Goal: Task Accomplishment & Management: Manage account settings

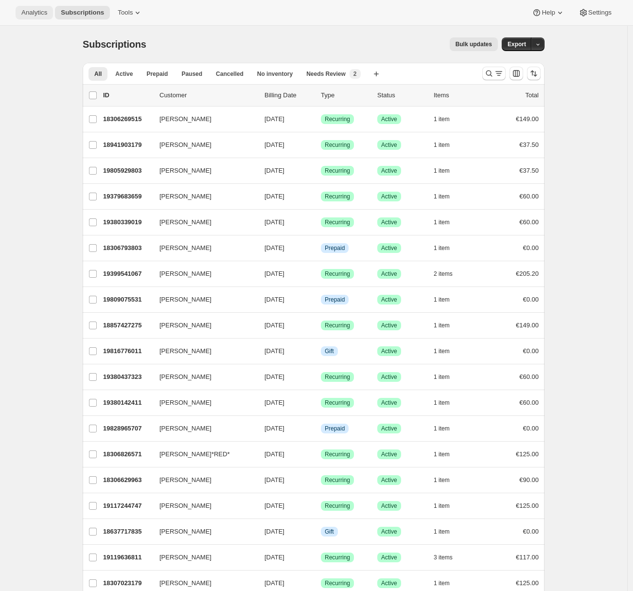
click at [32, 15] on span "Analytics" at bounding box center [34, 13] width 26 height 8
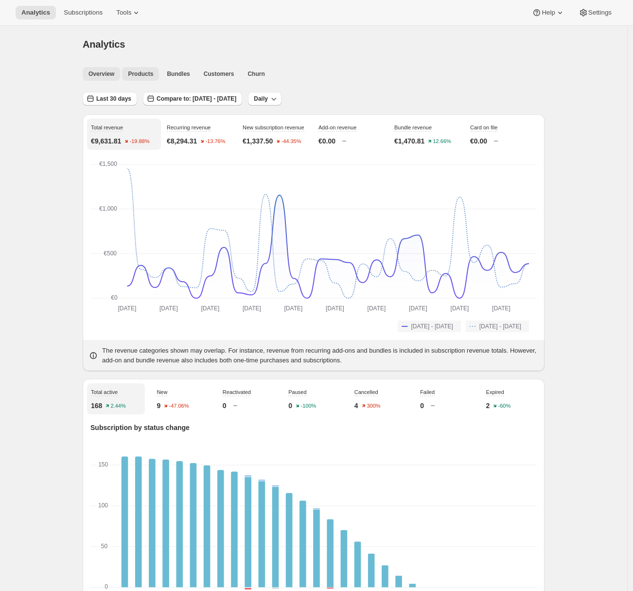
click at [146, 74] on span "Products" at bounding box center [140, 74] width 25 height 8
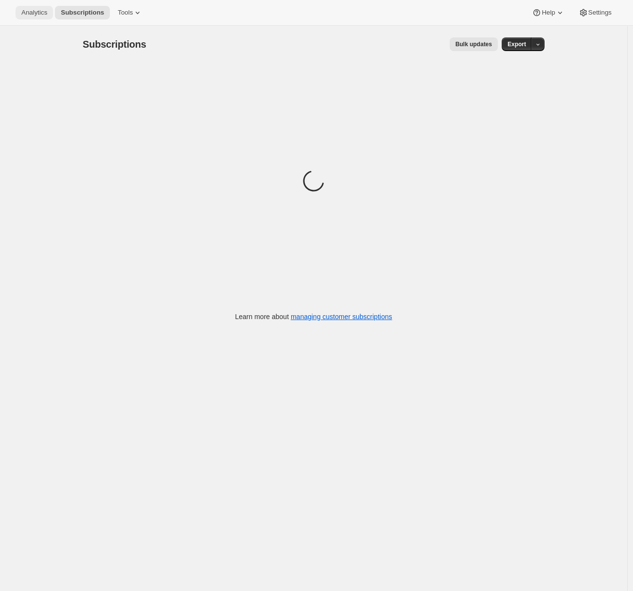
click at [35, 15] on span "Analytics" at bounding box center [34, 13] width 26 height 8
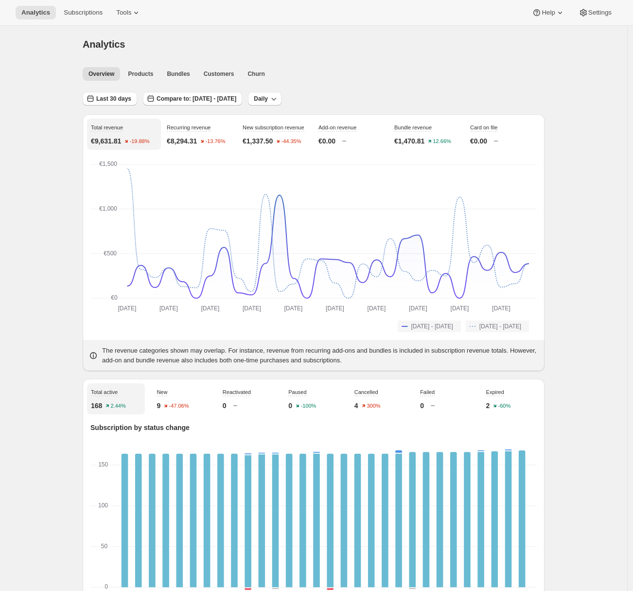
click at [148, 81] on div "Overview Products Bundles Customers Churn More views Overview Products Bundles …" at bounding box center [311, 73] width 468 height 21
click at [147, 75] on span "Products" at bounding box center [140, 74] width 25 height 8
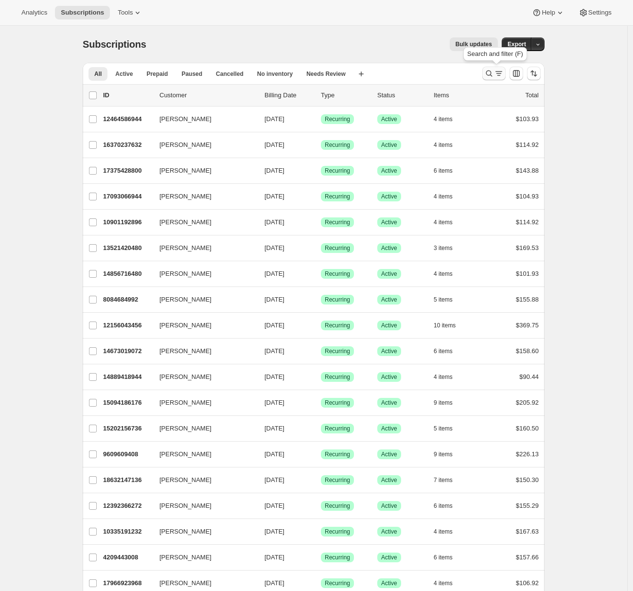
click at [491, 71] on icon "Search and filter results" at bounding box center [489, 74] width 10 height 10
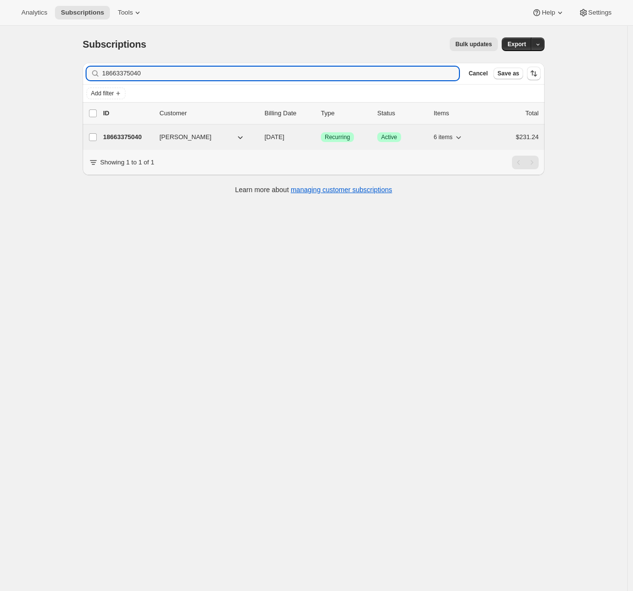
type input "18663375040"
click at [126, 136] on p "18663375040" at bounding box center [127, 137] width 49 height 10
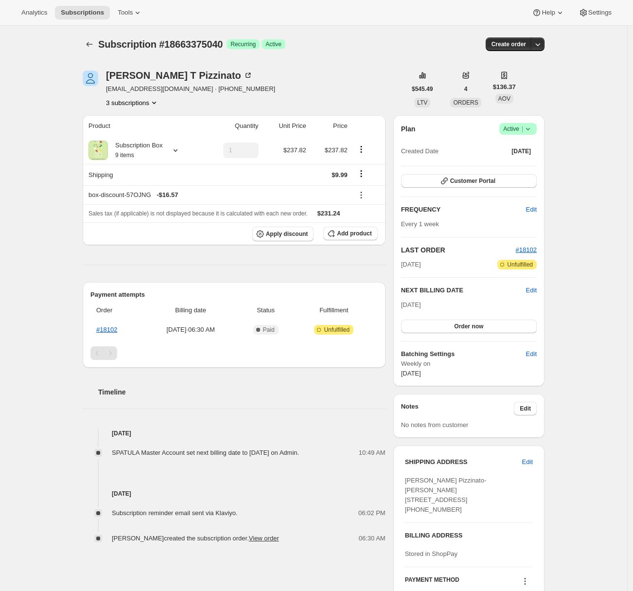
scroll to position [80, 0]
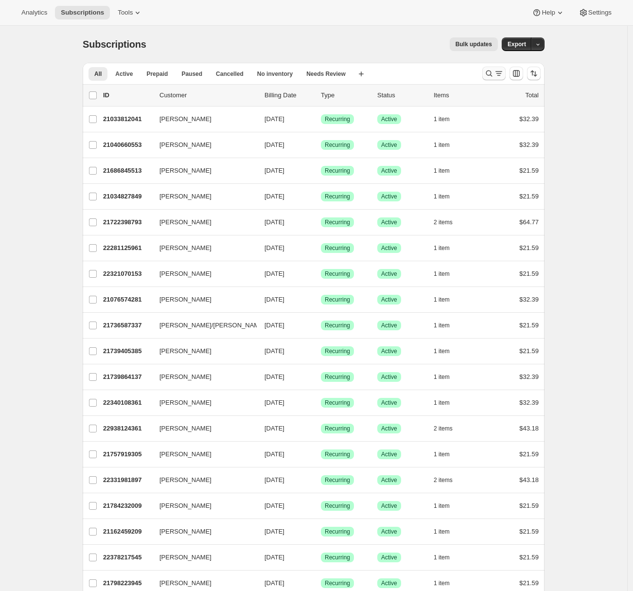
click at [490, 73] on icon "Search and filter results" at bounding box center [489, 74] width 10 height 10
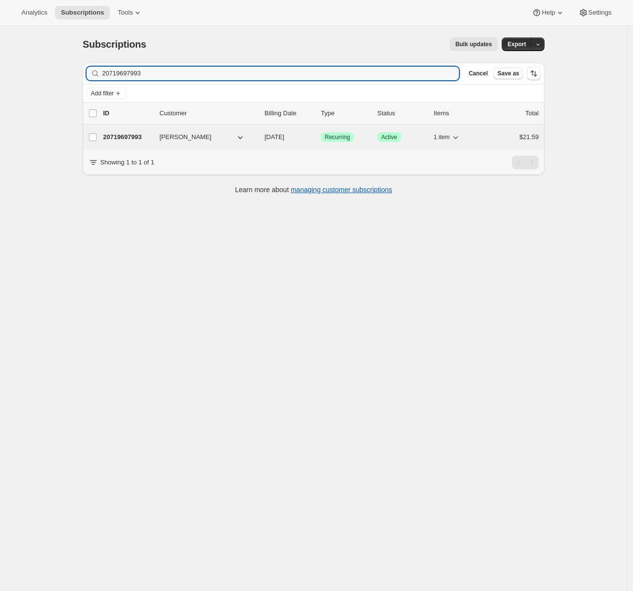
type input "20719697993"
click at [138, 136] on p "20719697993" at bounding box center [127, 137] width 49 height 10
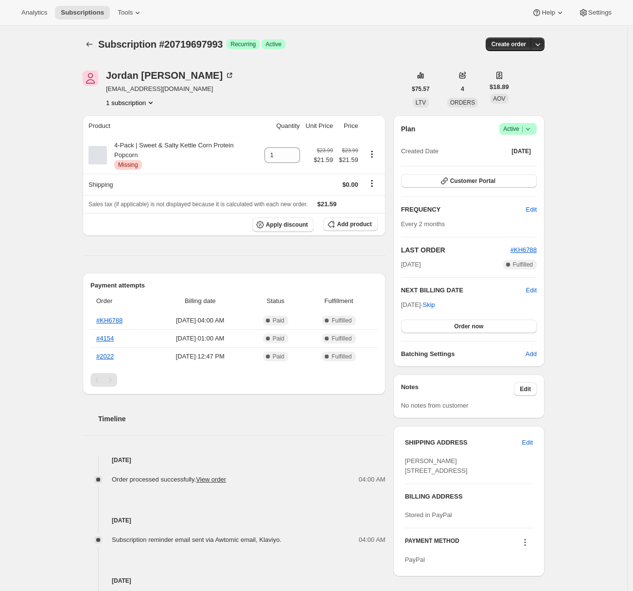
click at [58, 159] on div "Subscription #20719697993. This page is ready Subscription #20719697993 Success…" at bounding box center [313, 423] width 627 height 794
drag, startPoint x: 116, startPoint y: 146, endPoint x: 142, endPoint y: 156, distance: 28.3
click at [143, 156] on div "4-Pack | Sweet & Salty Kettle Corn Protein Popcorn Critical Missing" at bounding box center [183, 155] width 152 height 29
copy div "4-Pack | Sweet & Salty Kettle Corn Protein Popcorn"
click at [91, 15] on span "Subscriptions" at bounding box center [82, 13] width 43 height 8
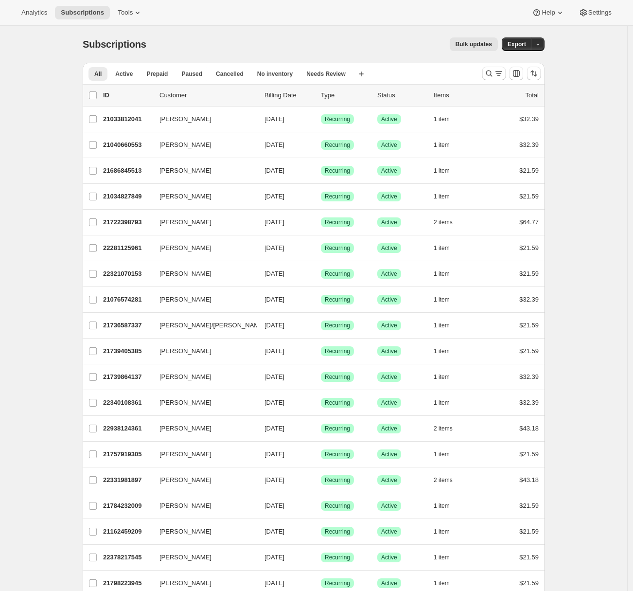
click at [484, 43] on span "Bulk updates" at bounding box center [474, 44] width 36 height 8
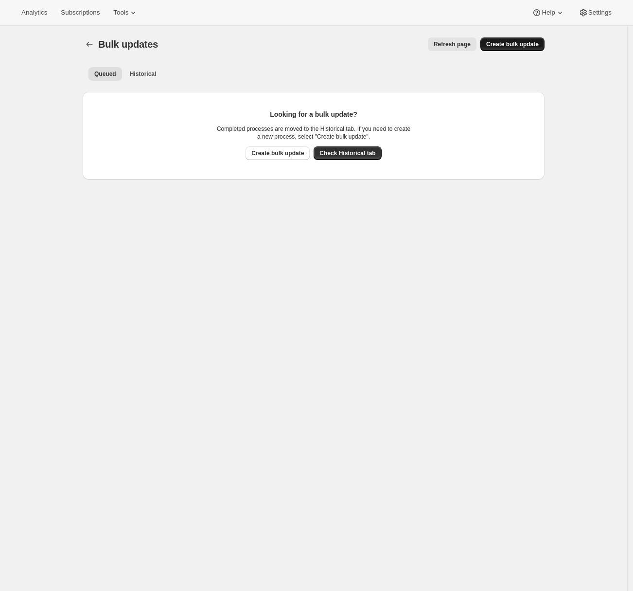
click at [508, 49] on button "Create bulk update" at bounding box center [512, 44] width 64 height 14
select select "21"
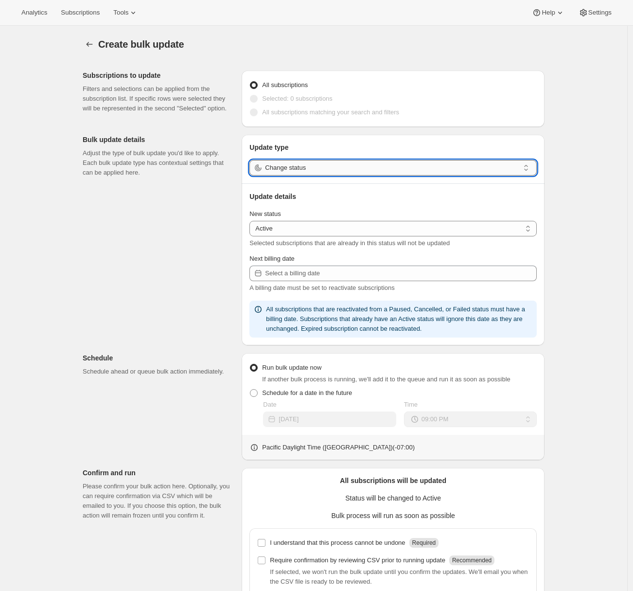
click at [316, 165] on input "Change status" at bounding box center [392, 168] width 254 height 16
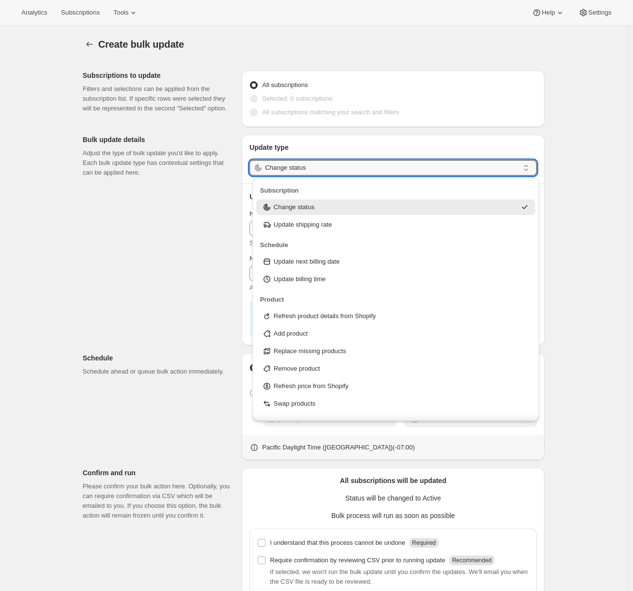
click at [307, 349] on p "Replace missing products" at bounding box center [310, 351] width 72 height 10
type input "Replace missing products"
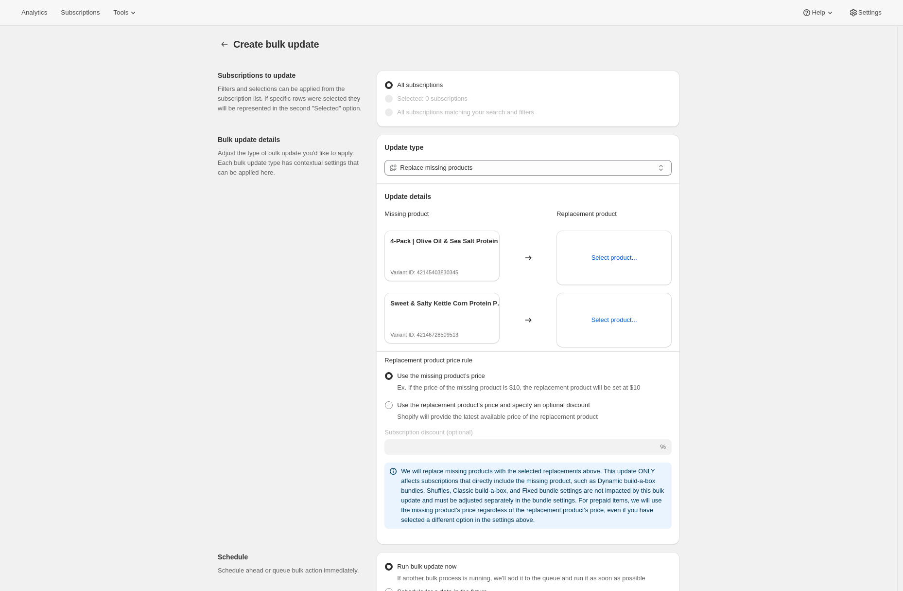
click at [121, 131] on div "Create bulk update. This page is ready Create bulk update Subscriptions to upda…" at bounding box center [449, 449] width 898 height 846
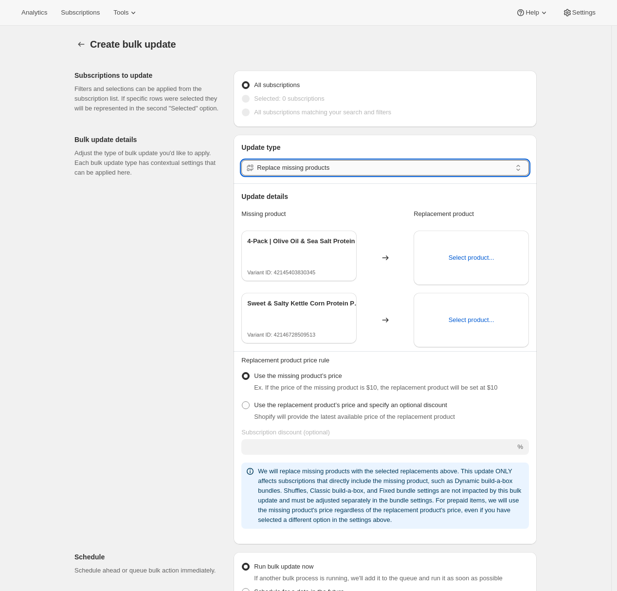
click at [362, 170] on input "Replace missing products" at bounding box center [384, 168] width 254 height 16
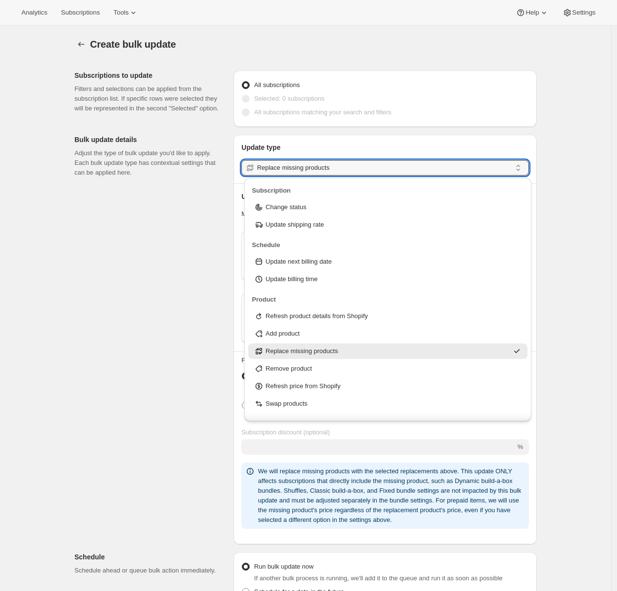
scroll to position [31, 0]
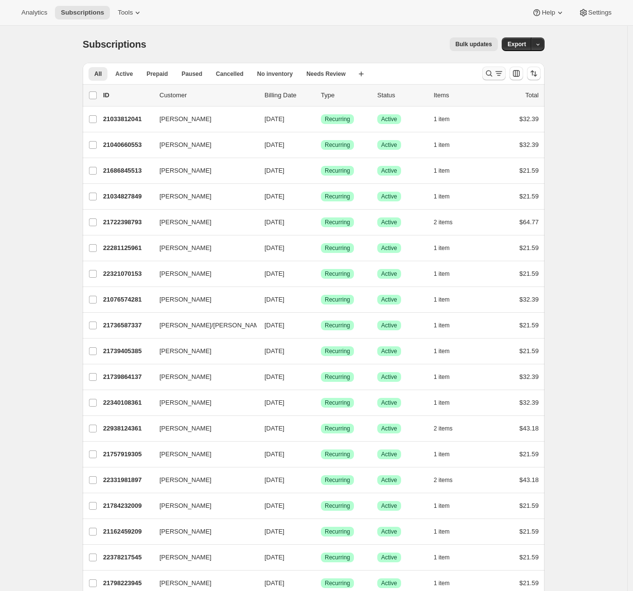
click at [492, 73] on icon "Search and filter results" at bounding box center [489, 74] width 10 height 10
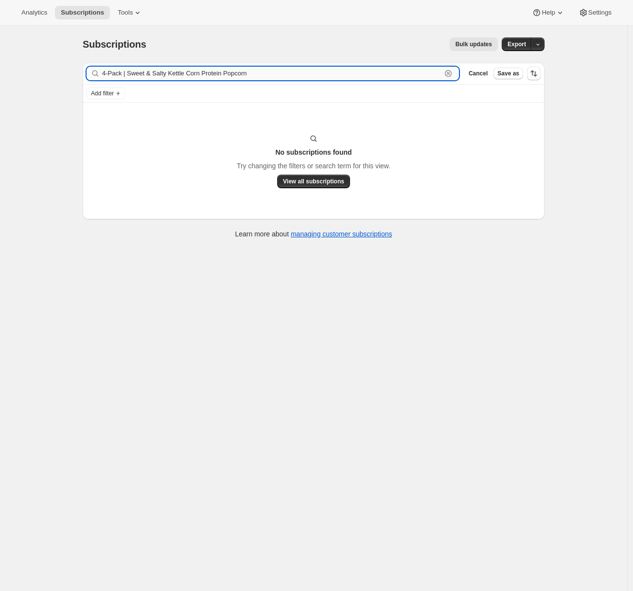
click at [173, 72] on input "4-Pack | Sweet & Salty Kettle Corn Protein Popcorn" at bounding box center [271, 74] width 339 height 14
paste input "20719697993"
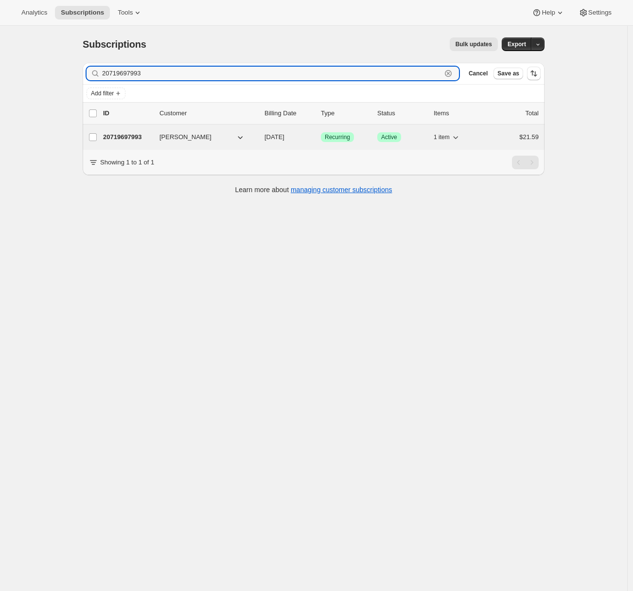
type input "20719697993"
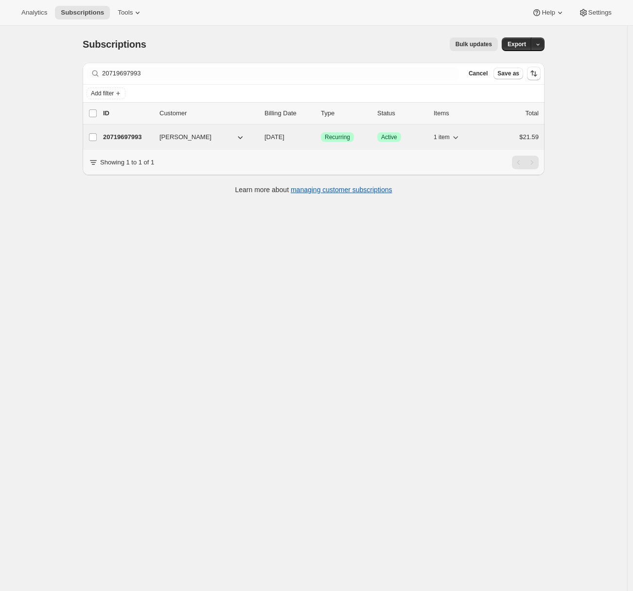
click at [117, 133] on p "20719697993" at bounding box center [127, 137] width 49 height 10
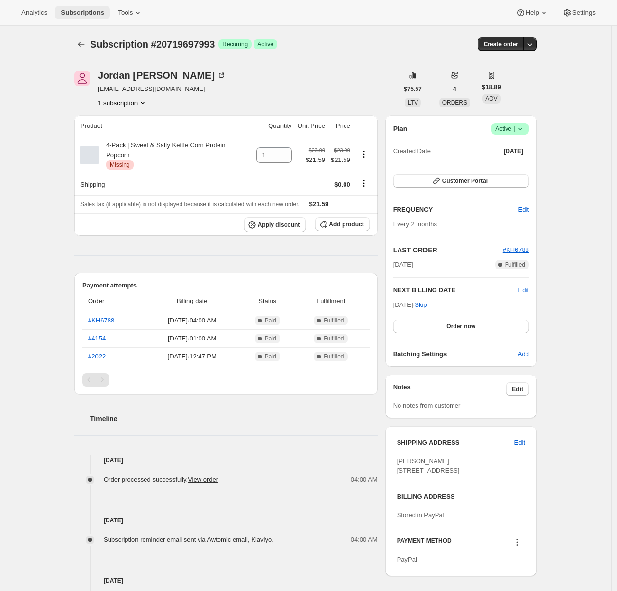
click at [88, 13] on span "Subscriptions" at bounding box center [82, 13] width 43 height 8
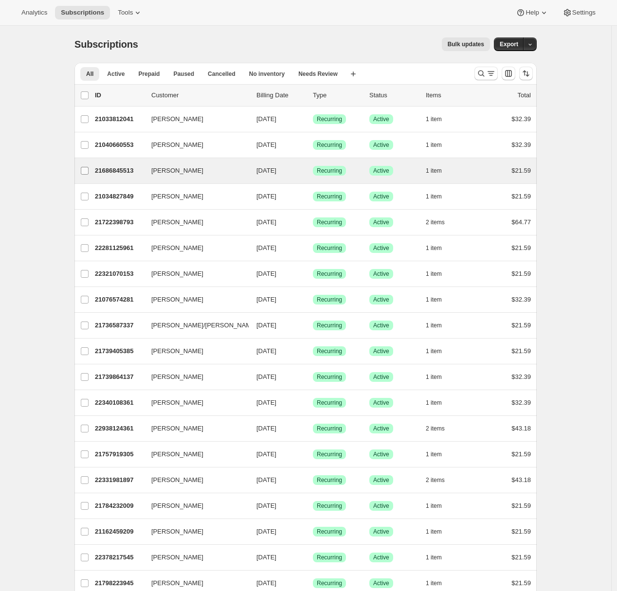
drag, startPoint x: 87, startPoint y: 170, endPoint x: 89, endPoint y: 182, distance: 12.3
click at [87, 170] on input "Sarah Dolinsky" at bounding box center [85, 171] width 8 height 8
checkbox input "true"
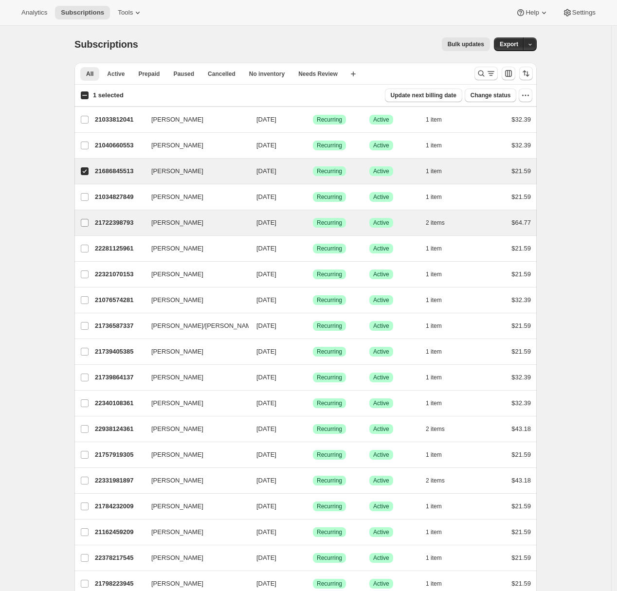
drag, startPoint x: 88, startPoint y: 201, endPoint x: 89, endPoint y: 210, distance: 9.4
click at [88, 201] on label "Cicely Rollinson" at bounding box center [84, 196] width 20 height 25
click at [88, 201] on input "Cicely Rollinson" at bounding box center [85, 197] width 8 height 8
checkbox input "true"
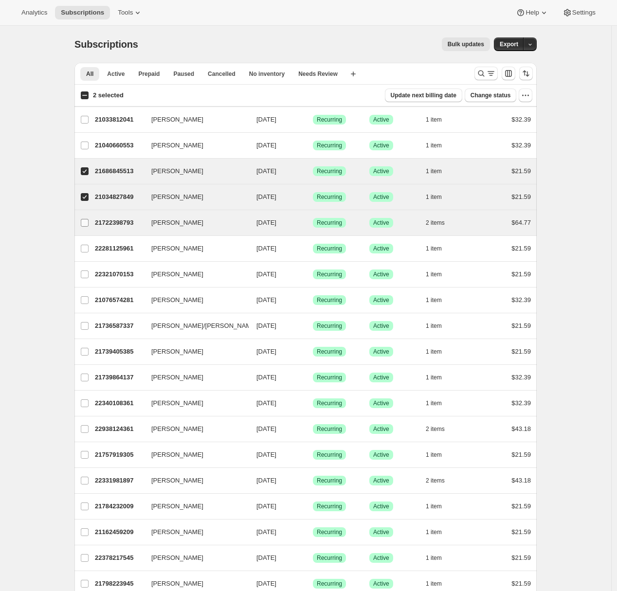
click at [88, 223] on input "Brande Kelley" at bounding box center [85, 223] width 8 height 8
checkbox input "true"
click at [86, 96] on input "3 selected" at bounding box center [85, 95] width 8 height 8
checkbox input "true"
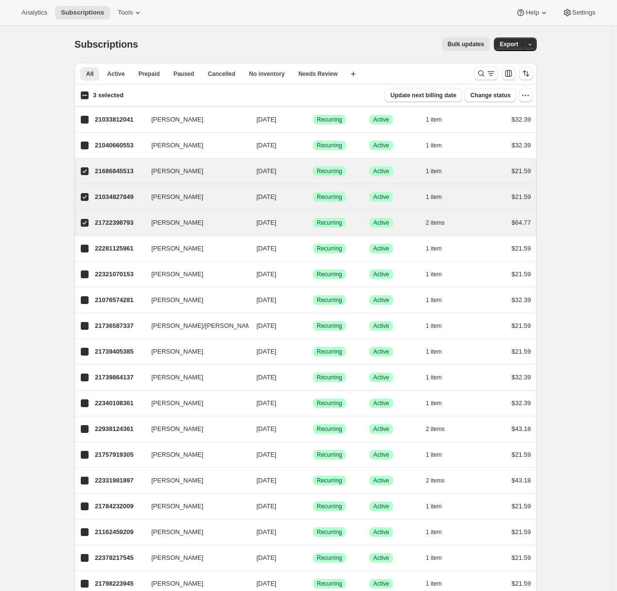
checkbox input "true"
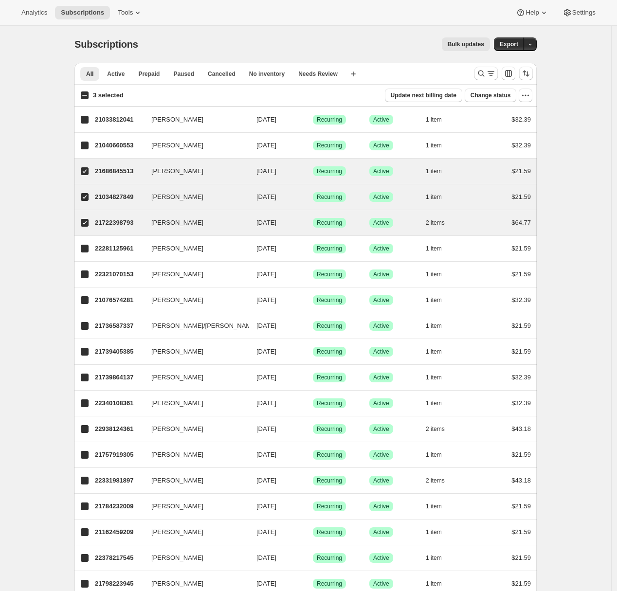
checkbox input "true"
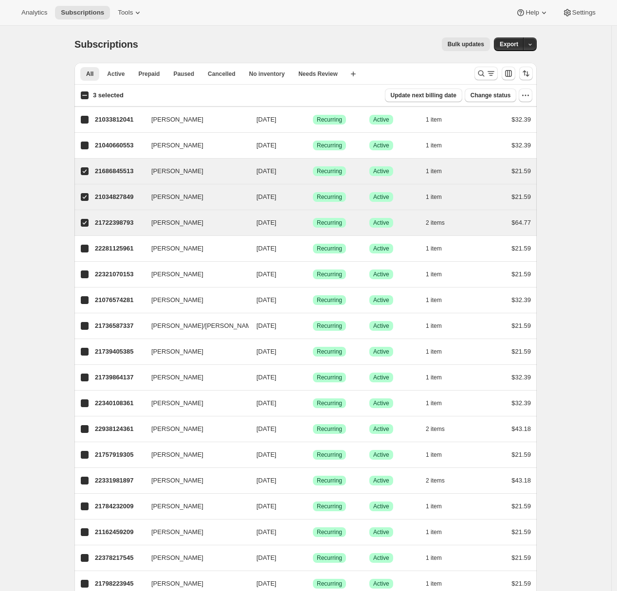
checkbox input "true"
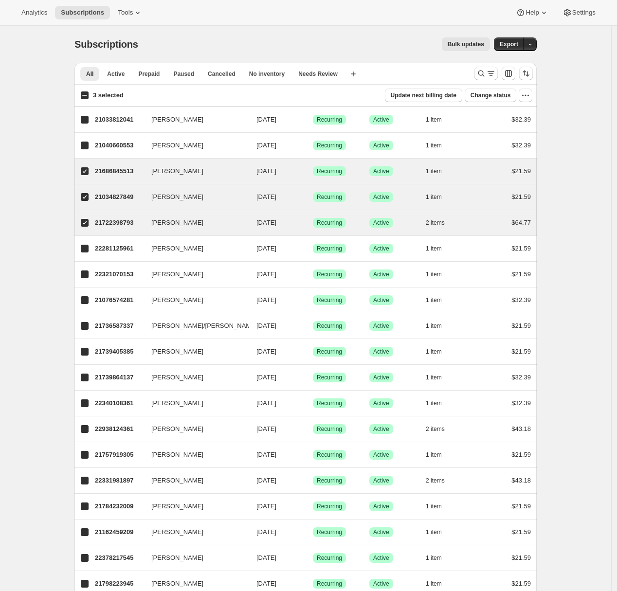
checkbox input "true"
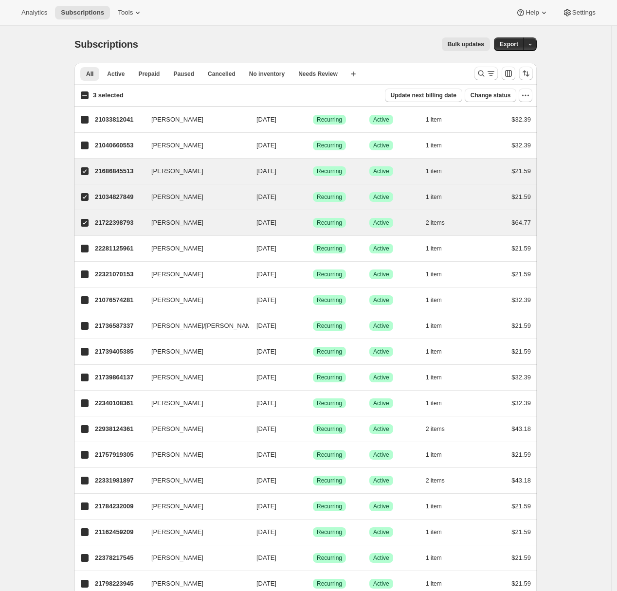
checkbox input "true"
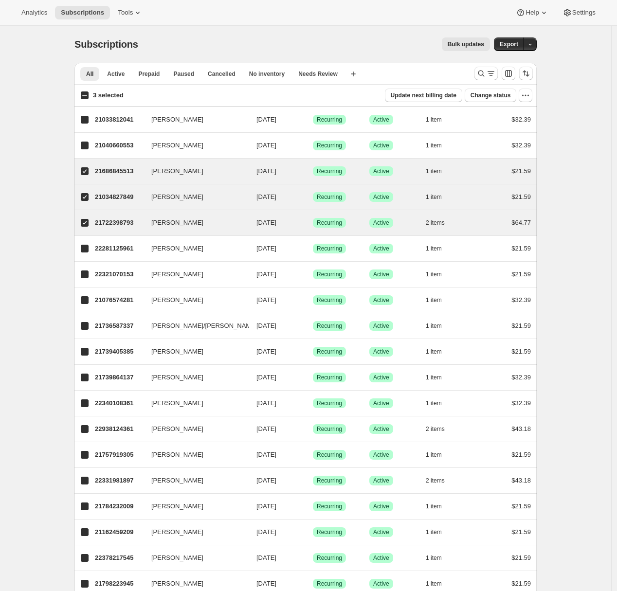
checkbox input "true"
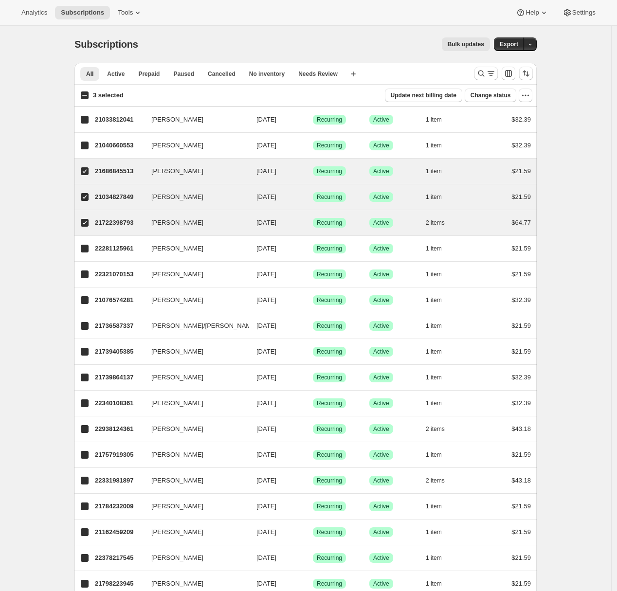
checkbox input "true"
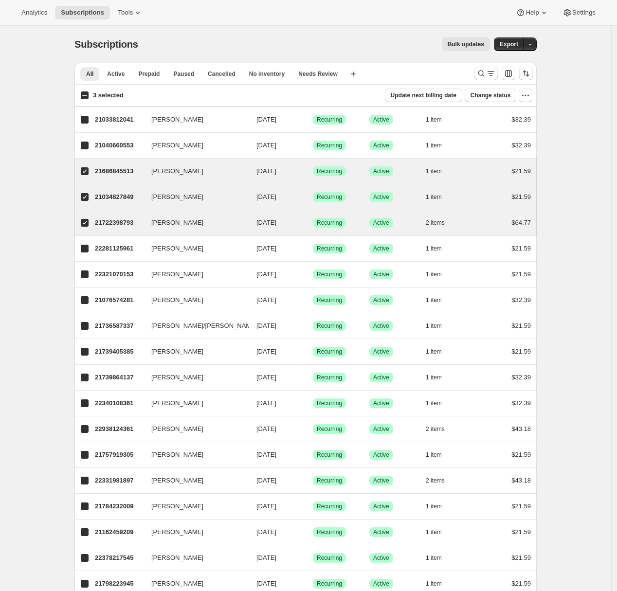
checkbox input "true"
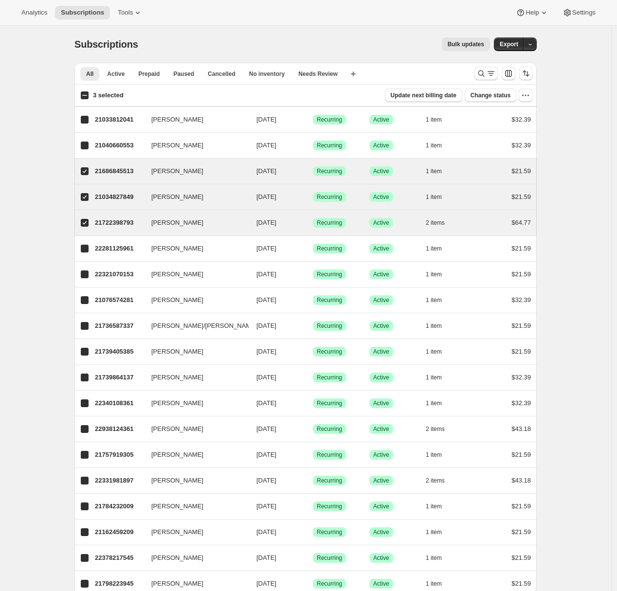
checkbox input "true"
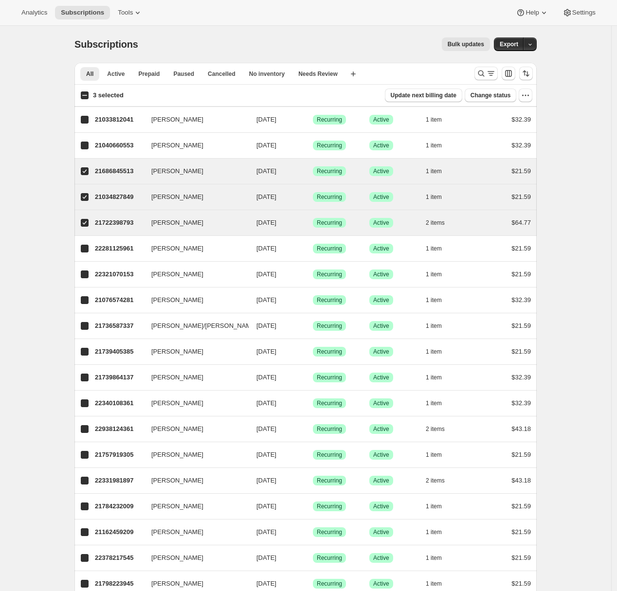
checkbox input "true"
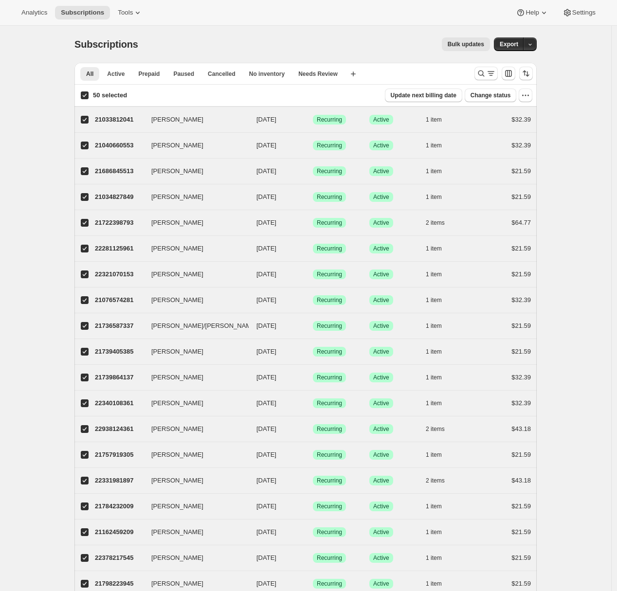
click at [86, 97] on input "50 selected" at bounding box center [85, 95] width 8 height 8
checkbox input "false"
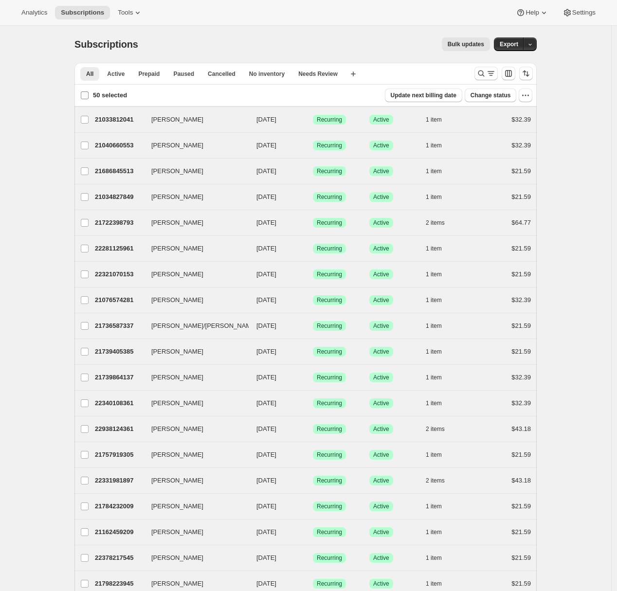
checkbox input "false"
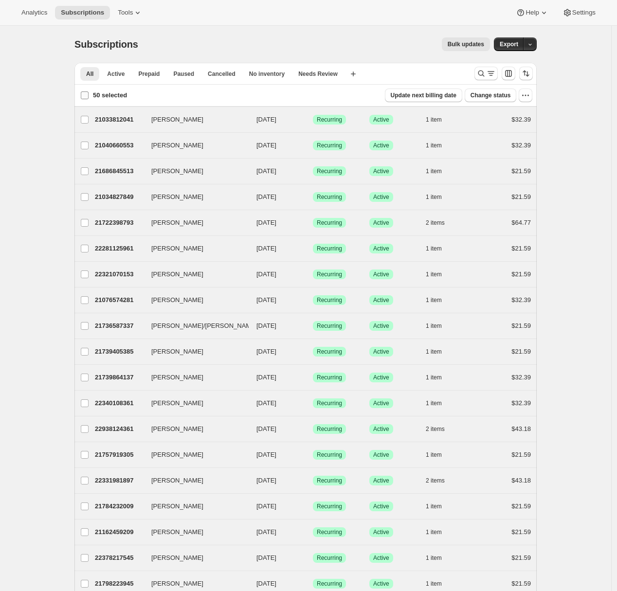
checkbox input "false"
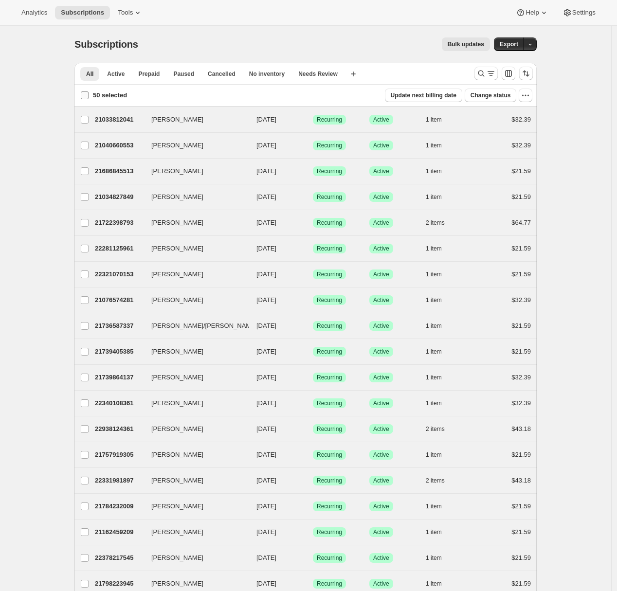
checkbox input "false"
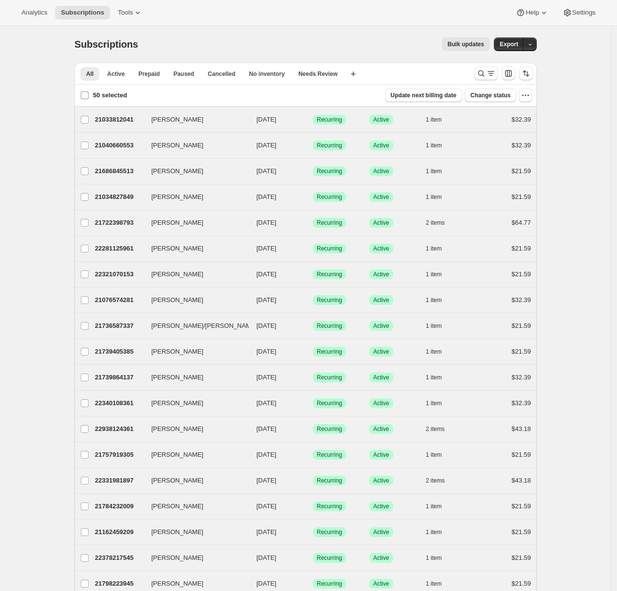
checkbox input "false"
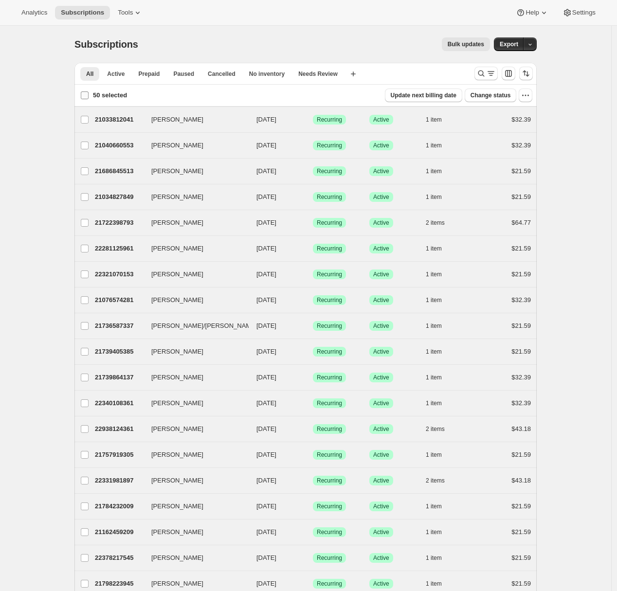
checkbox input "false"
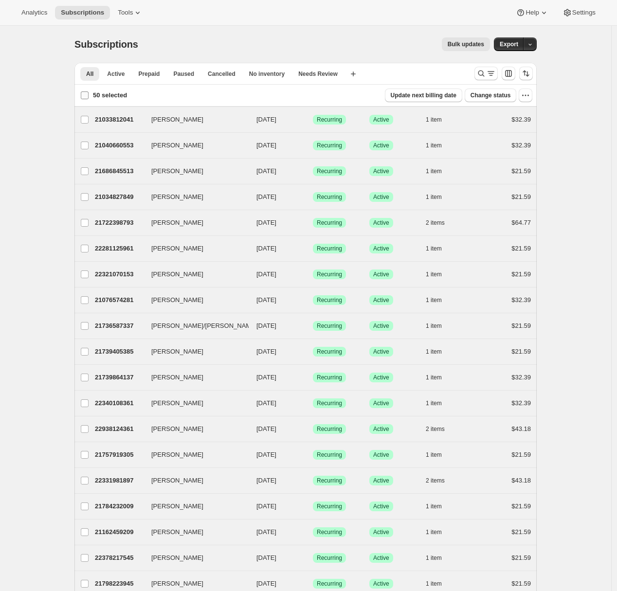
checkbox input "false"
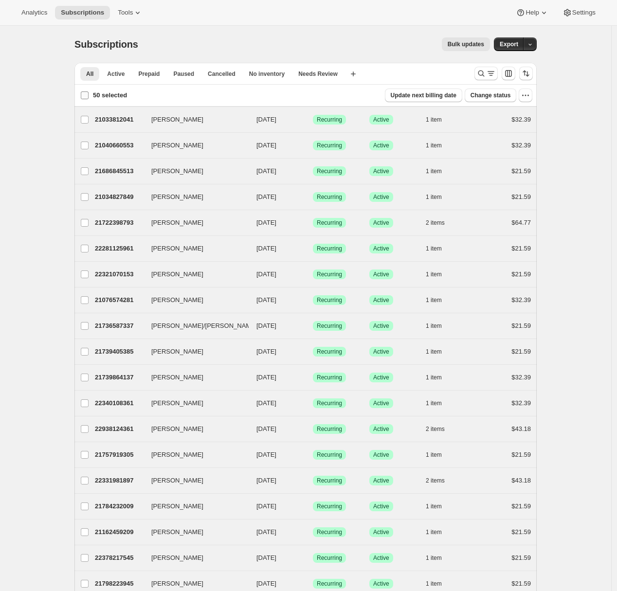
checkbox input "false"
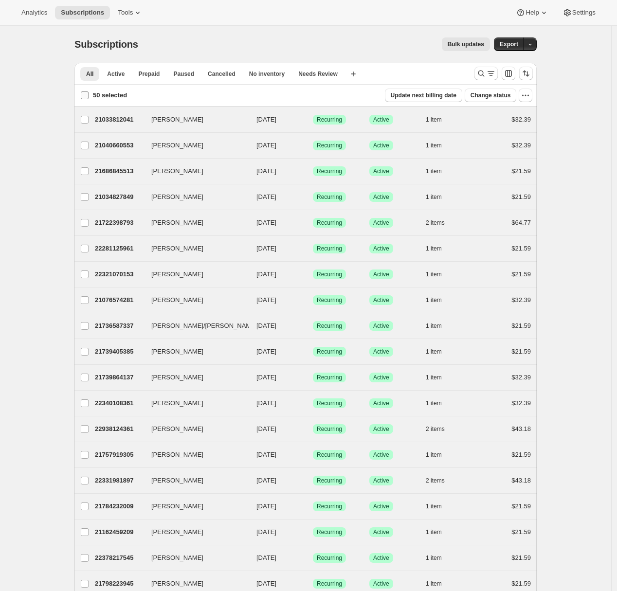
checkbox input "false"
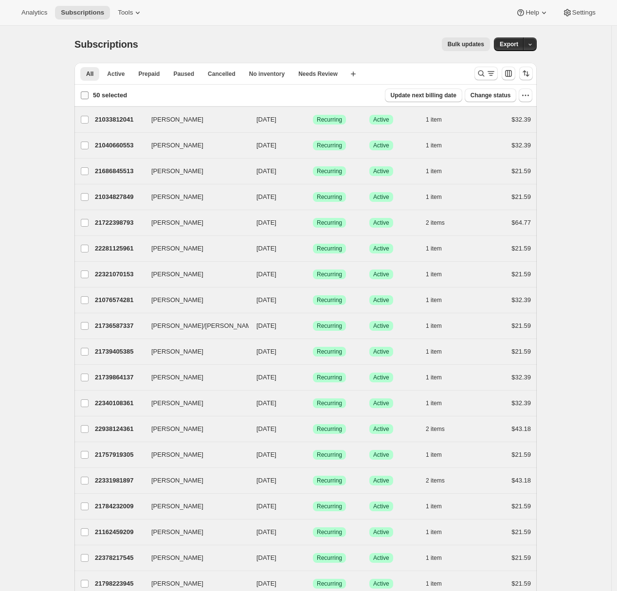
checkbox input "false"
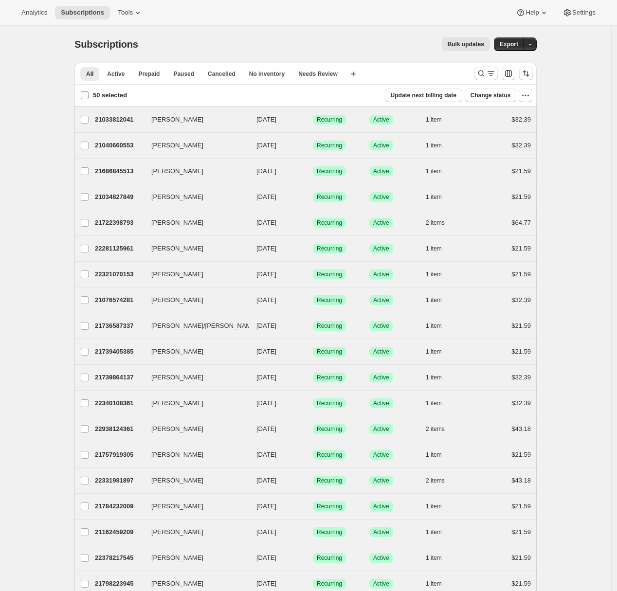
checkbox input "false"
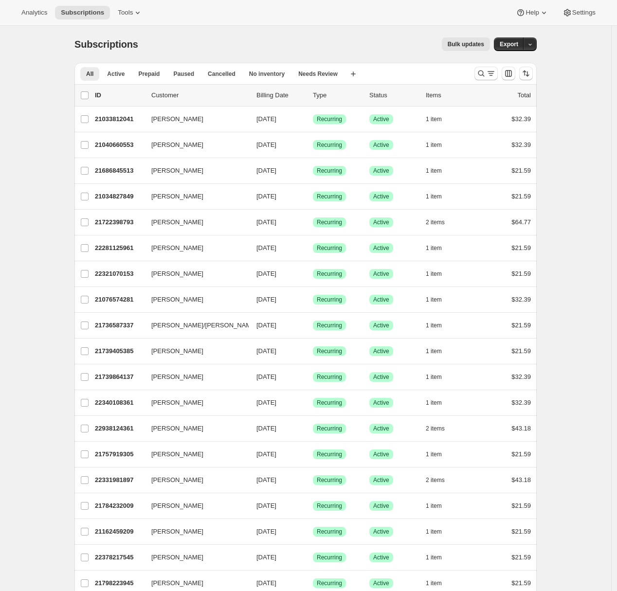
click at [339, 49] on button "Bulk updates" at bounding box center [466, 44] width 48 height 14
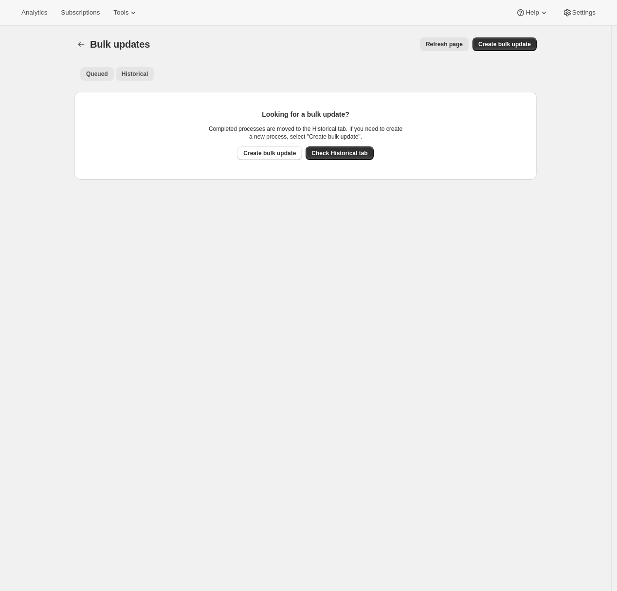
click at [144, 77] on span "Historical" at bounding box center [135, 74] width 27 height 8
click at [96, 77] on span "Queued" at bounding box center [97, 74] width 22 height 8
click at [339, 45] on span "Create bulk update" at bounding box center [504, 44] width 53 height 8
select select "21"
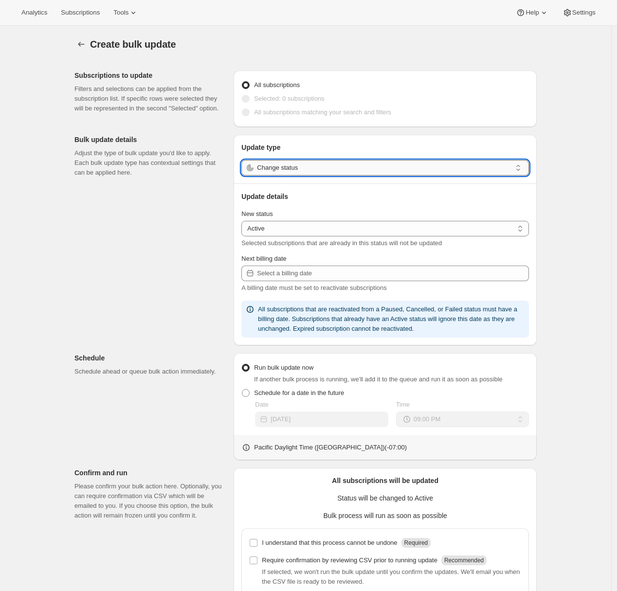
click at [338, 168] on input "Change status" at bounding box center [384, 168] width 254 height 16
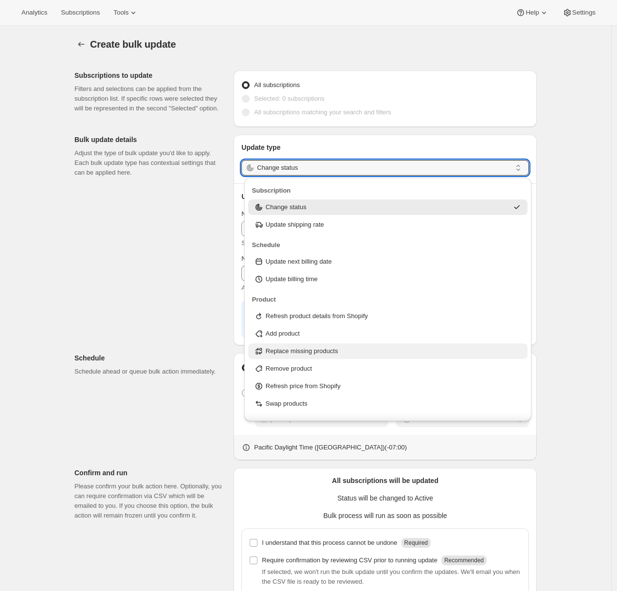
click at [313, 354] on p "Replace missing products" at bounding box center [302, 351] width 72 height 10
type input "Replace missing products"
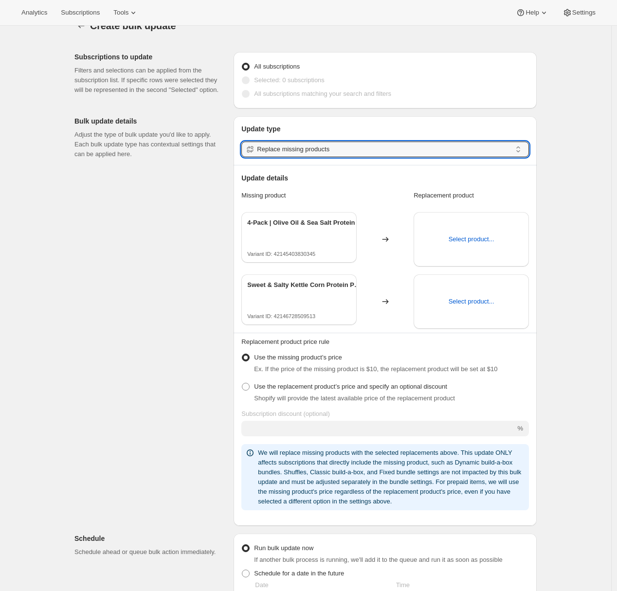
scroll to position [25, 0]
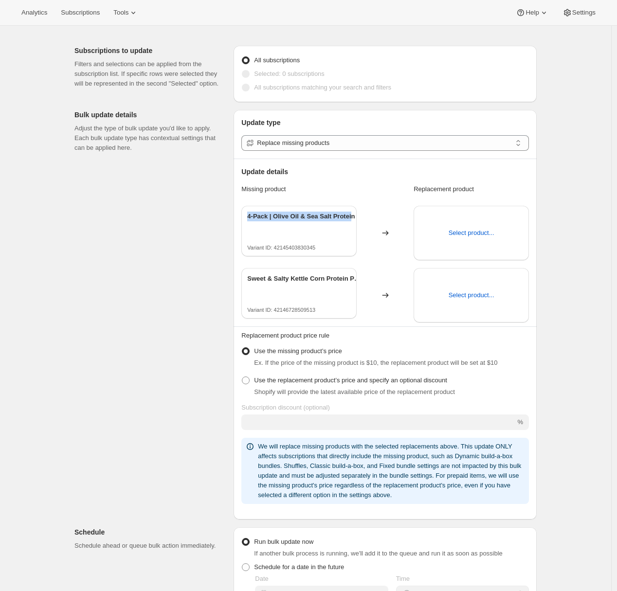
drag, startPoint x: 251, startPoint y: 218, endPoint x: 354, endPoint y: 218, distance: 103.6
click at [339, 218] on p "4-Pack | Olive Oil & Sea Salt Protein Popcorn" at bounding box center [308, 217] width 122 height 10
click at [164, 281] on div "Subscriptions to update Filters and selections can be applied from the subscrip…" at bounding box center [302, 434] width 470 height 793
drag, startPoint x: 278, startPoint y: 309, endPoint x: 326, endPoint y: 309, distance: 48.1
click at [326, 309] on p "Variant ID: 42146728509513" at bounding box center [311, 310] width 128 height 6
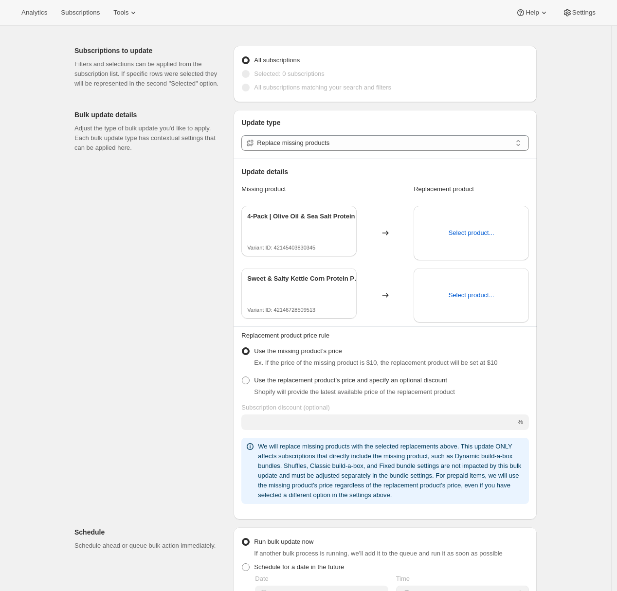
click at [215, 310] on div "Subscriptions to update Filters and selections can be applied from the subscrip…" at bounding box center [302, 434] width 470 height 793
click at [339, 299] on span "Select product..." at bounding box center [471, 295] width 46 height 10
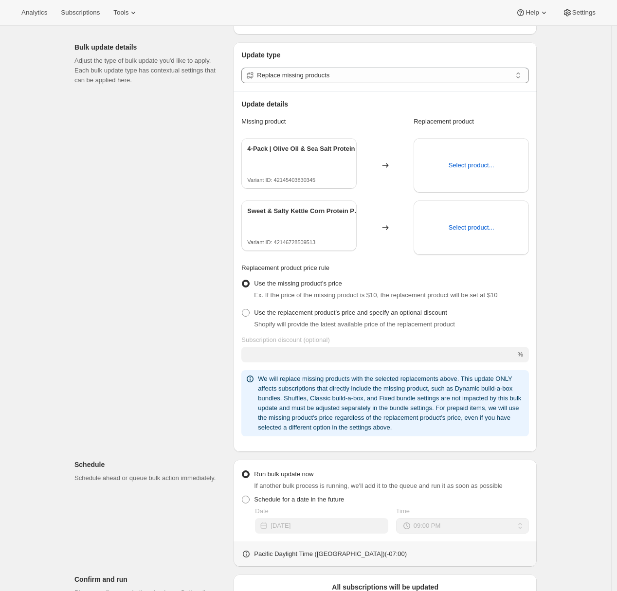
scroll to position [142, 0]
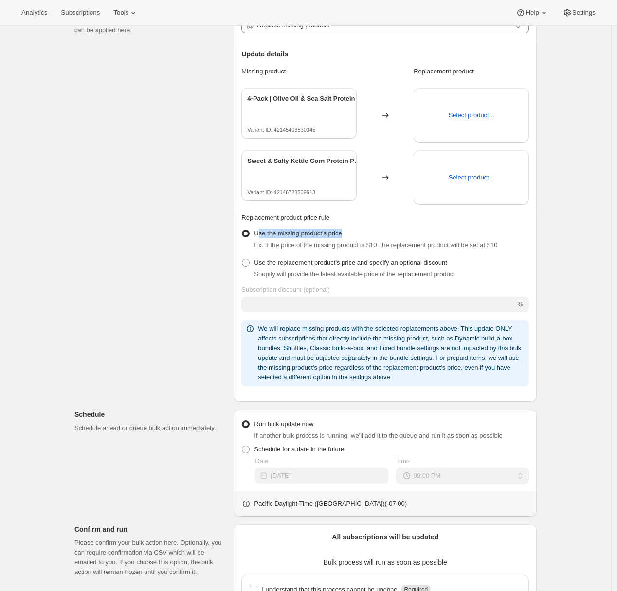
drag, startPoint x: 259, startPoint y: 234, endPoint x: 350, endPoint y: 233, distance: 90.9
click at [339, 233] on div "Use the missing product’s price Ex. If the price of the missing product is $10,…" at bounding box center [384, 239] width 287 height 25
click at [194, 260] on div "Subscriptions to update Filters and selections can be applied from the subscrip…" at bounding box center [302, 316] width 470 height 793
click at [248, 263] on span at bounding box center [246, 263] width 8 height 8
click at [242, 259] on input "Use the replacement product’s price and specify an optional discount" at bounding box center [242, 259] width 0 height 0
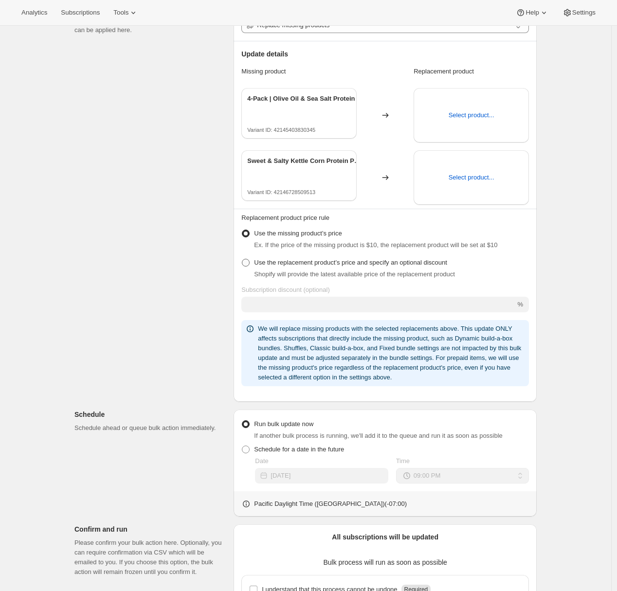
radio input "true"
click at [274, 233] on span "Use the missing product’s price" at bounding box center [298, 233] width 88 height 7
click at [242, 230] on input "Use the missing product’s price" at bounding box center [242, 230] width 0 height 0
radio input "true"
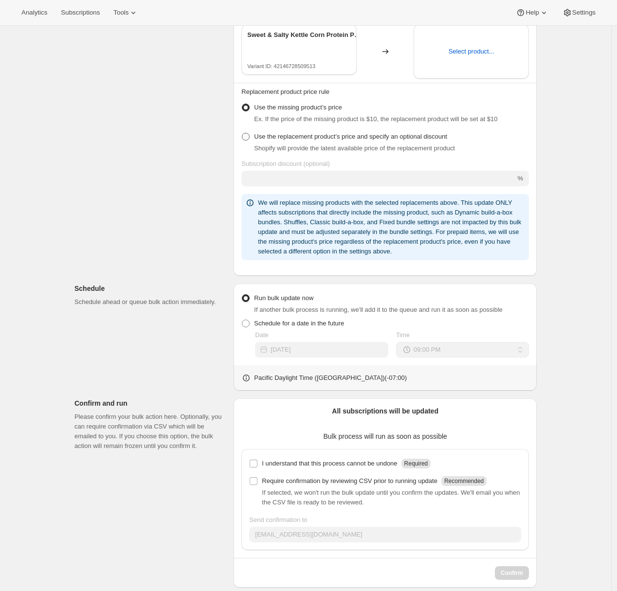
scroll to position [281, 0]
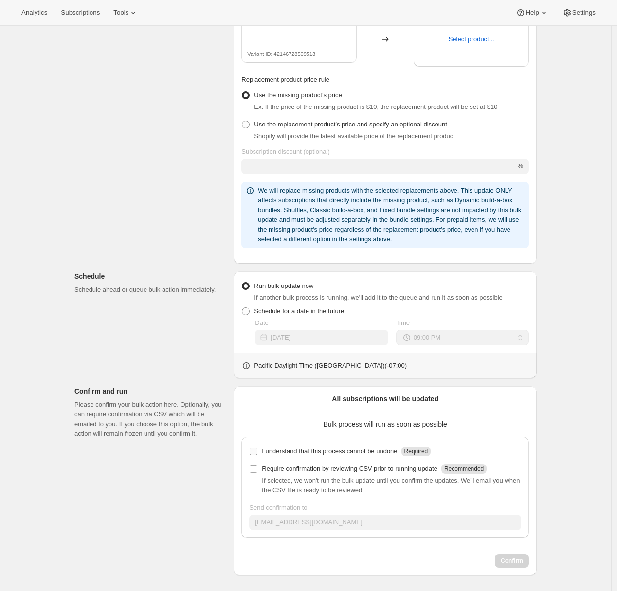
click at [255, 453] on input "I understand that this process cannot be undone Required" at bounding box center [253, 451] width 8 height 8
checkbox input "true"
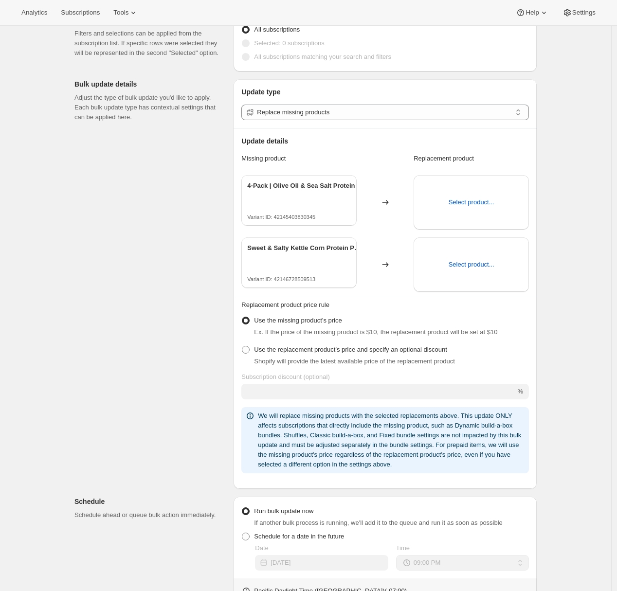
scroll to position [0, 0]
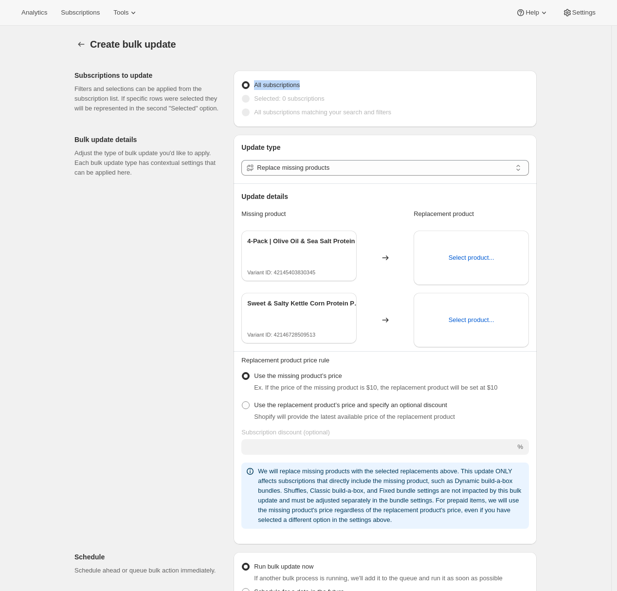
drag, startPoint x: 256, startPoint y: 83, endPoint x: 308, endPoint y: 86, distance: 52.6
click at [308, 86] on div "All subscriptions" at bounding box center [384, 85] width 287 height 14
click at [183, 195] on div "Subscriptions to update Filters and selections can be applied from the subscrip…" at bounding box center [302, 459] width 470 height 793
drag, startPoint x: 278, startPoint y: 272, endPoint x: 325, endPoint y: 274, distance: 47.7
click at [325, 274] on p "Variant ID: 42145403830345" at bounding box center [314, 272] width 135 height 6
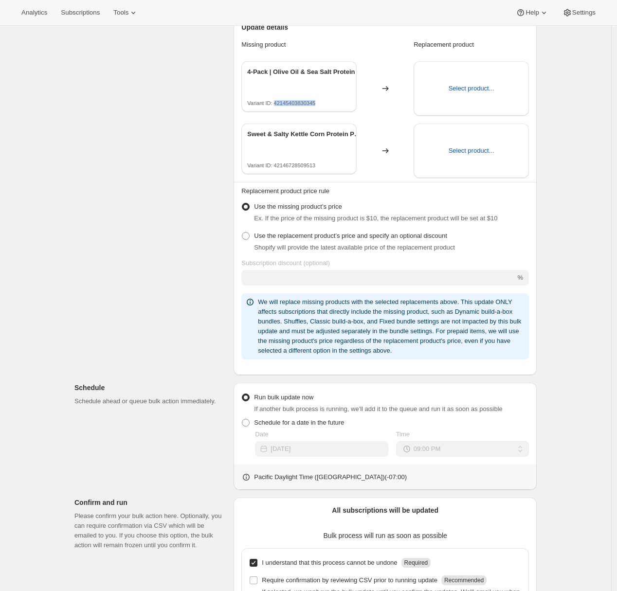
scroll to position [281, 0]
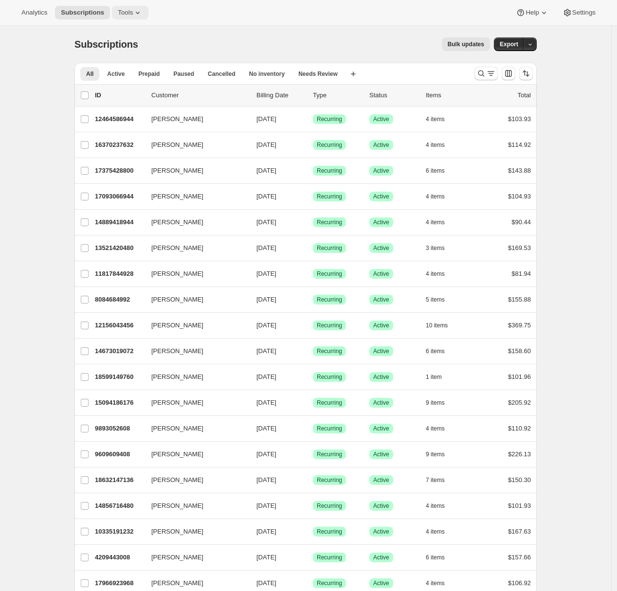
click at [133, 17] on button "Tools" at bounding box center [130, 13] width 36 height 14
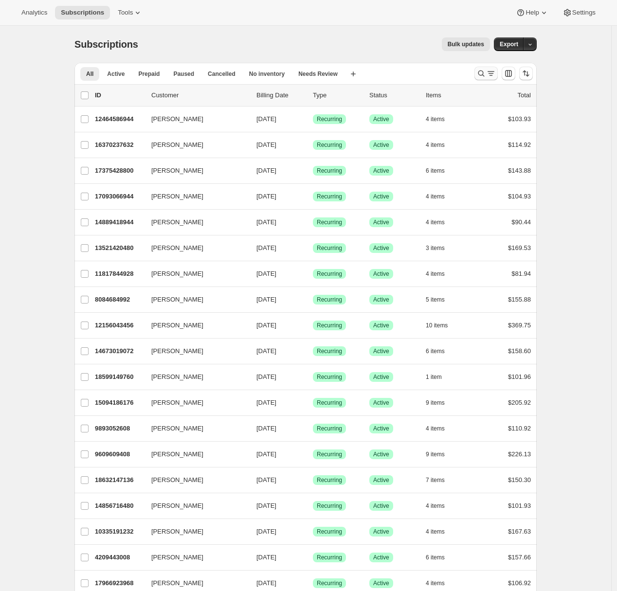
click at [492, 75] on icon "Search and filter results" at bounding box center [490, 75] width 3 height 1
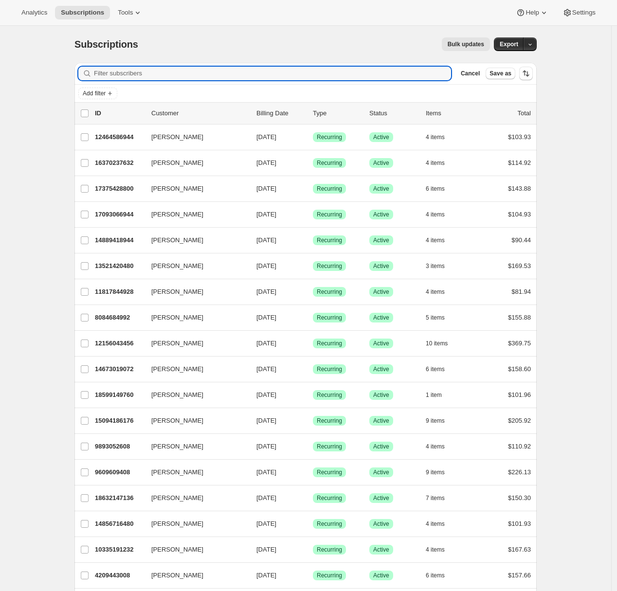
paste input "18663375040"
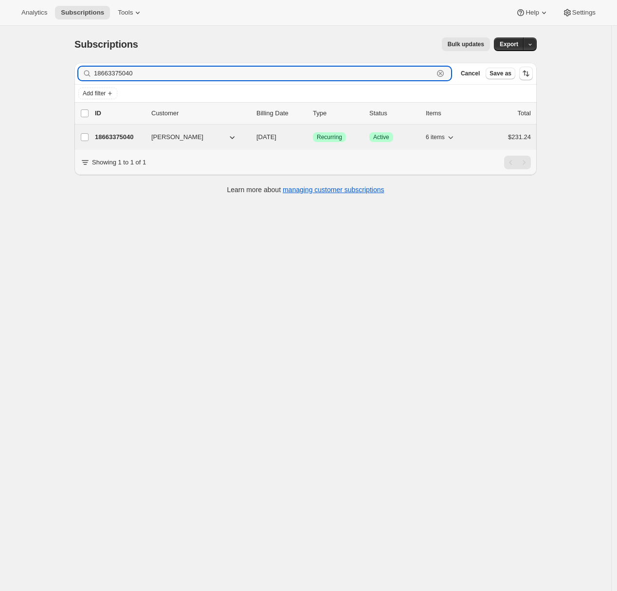
type input "18663375040"
click at [124, 140] on p "18663375040" at bounding box center [119, 137] width 49 height 10
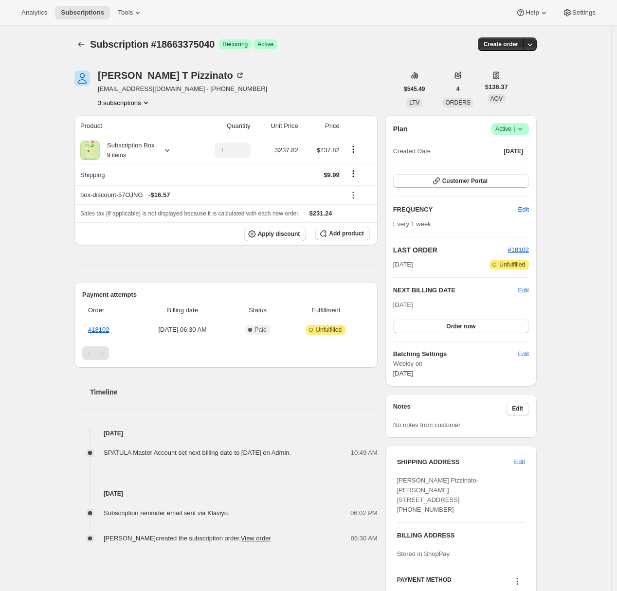
click at [48, 162] on div "Subscription #18663375040. This page is ready Subscription #18663375040 Success…" at bounding box center [305, 344] width 611 height 636
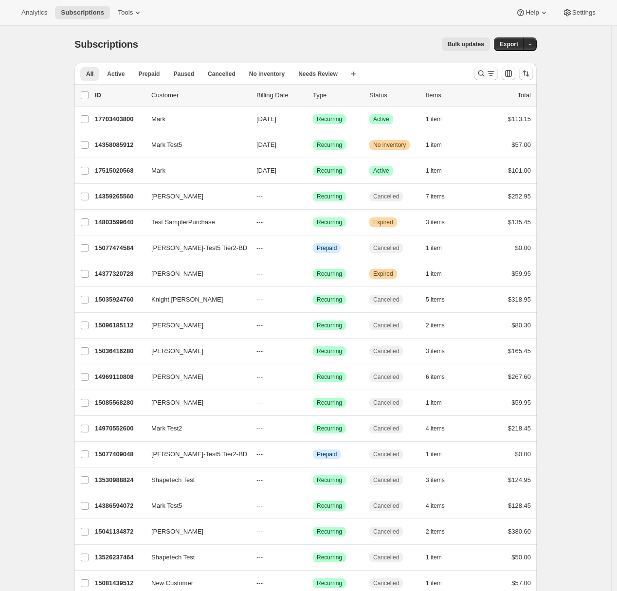
click at [481, 76] on icon "Search and filter results" at bounding box center [481, 74] width 10 height 10
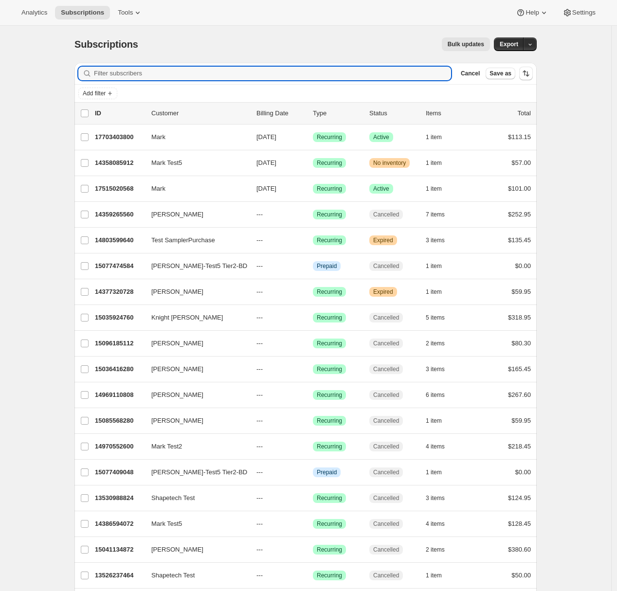
paste input "[EMAIL_ADDRESS][DOMAIN_NAME]"
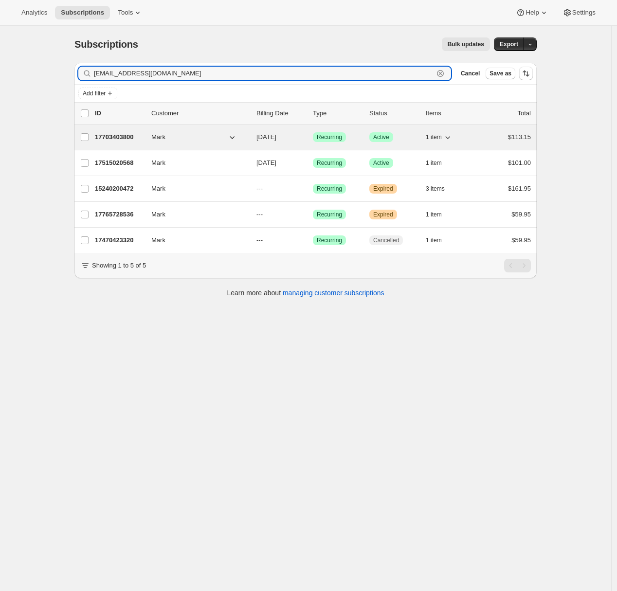
type input "[EMAIL_ADDRESS][DOMAIN_NAME]"
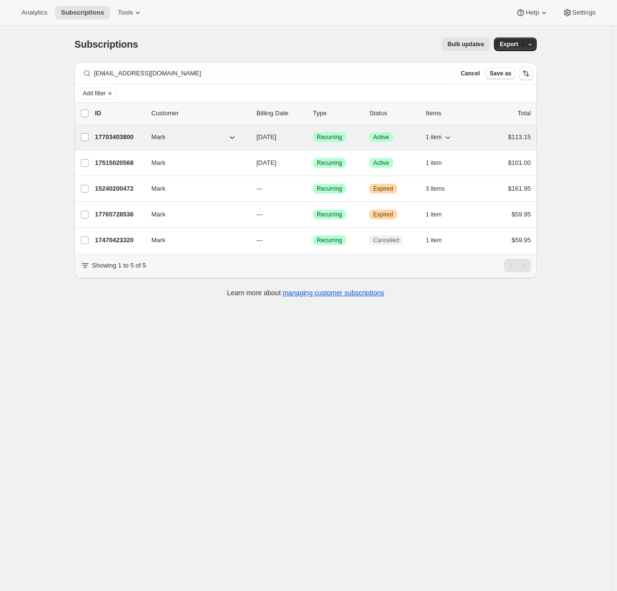
click at [139, 136] on p "17703403800" at bounding box center [119, 137] width 49 height 10
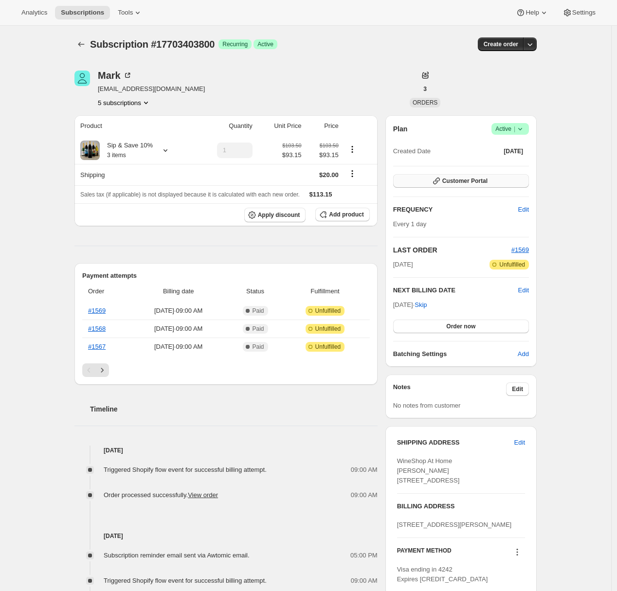
click at [492, 184] on button "Customer Portal" at bounding box center [461, 181] width 136 height 14
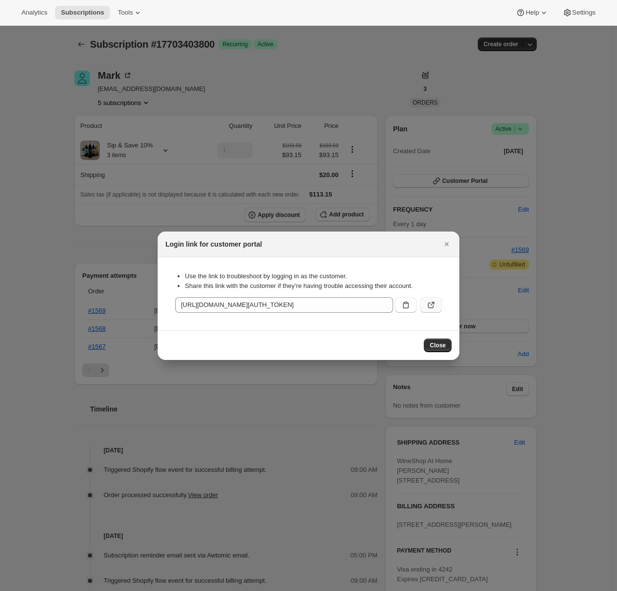
click at [432, 302] on icon ":rcc:" at bounding box center [431, 305] width 10 height 10
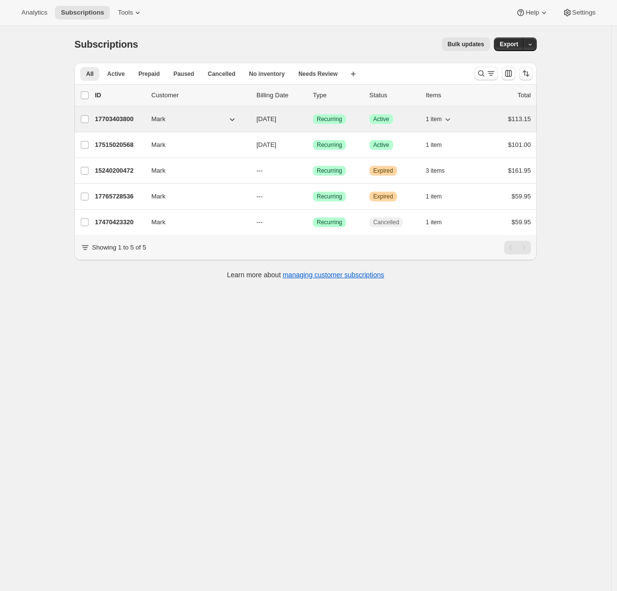
click at [107, 117] on p "17703403800" at bounding box center [119, 119] width 49 height 10
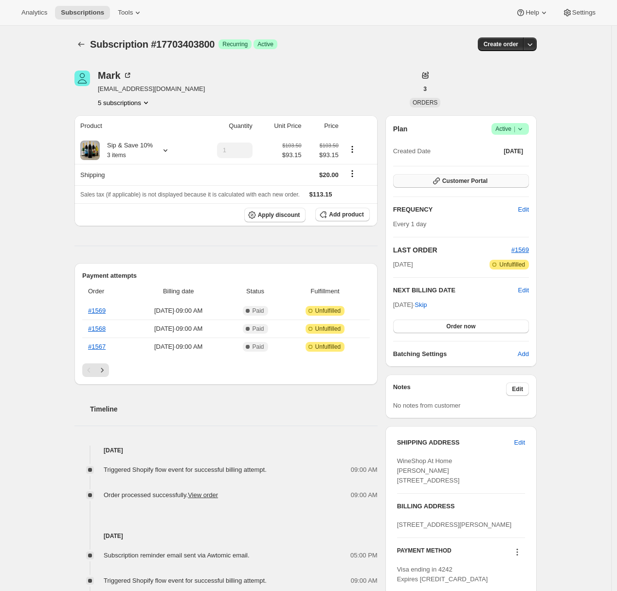
click at [502, 184] on button "Customer Portal" at bounding box center [461, 181] width 136 height 14
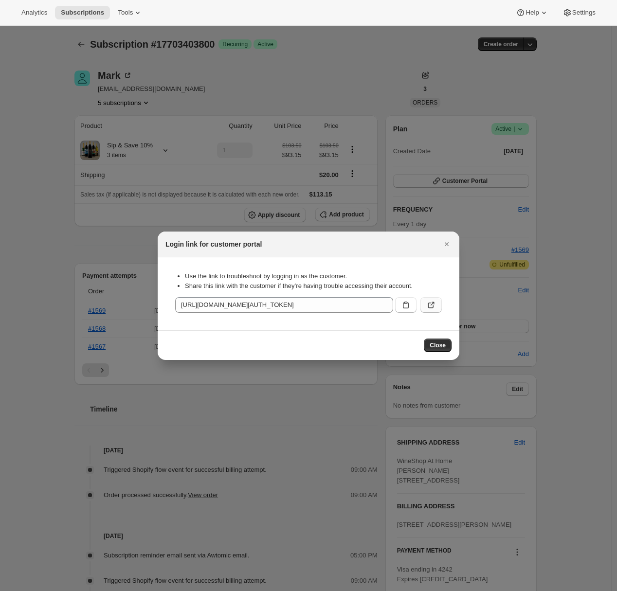
click at [436, 302] on button ":r3k:" at bounding box center [430, 305] width 21 height 16
click at [448, 243] on icon "Close" at bounding box center [447, 244] width 10 height 10
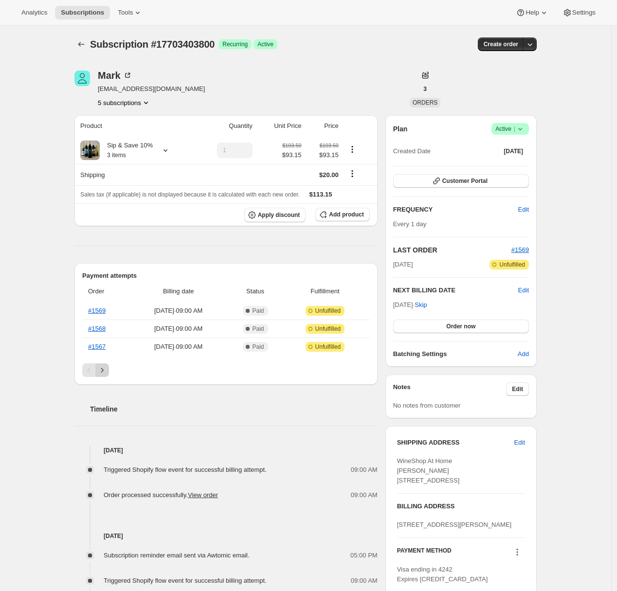
click at [104, 372] on icon "Next" at bounding box center [102, 370] width 10 height 10
click at [106, 370] on icon "Next" at bounding box center [102, 370] width 10 height 10
click at [102, 372] on icon "Next" at bounding box center [102, 370] width 10 height 10
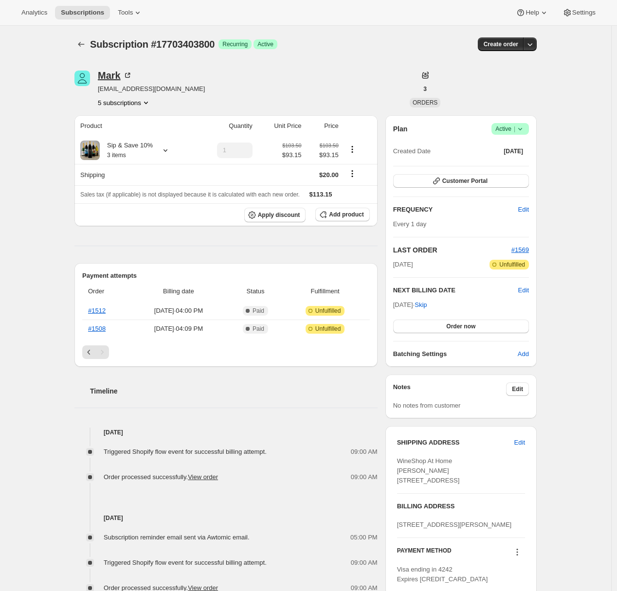
click at [106, 73] on div "Mark" at bounding box center [115, 76] width 35 height 10
click at [50, 161] on div "Subscription #17703403800. This page is ready Subscription #17703403800 Success…" at bounding box center [305, 467] width 611 height 883
click at [146, 102] on button "5 subscriptions" at bounding box center [124, 103] width 53 height 10
click at [48, 170] on div "Subscription #17703403800. This page is ready Subscription #17703403800 Success…" at bounding box center [305, 467] width 611 height 883
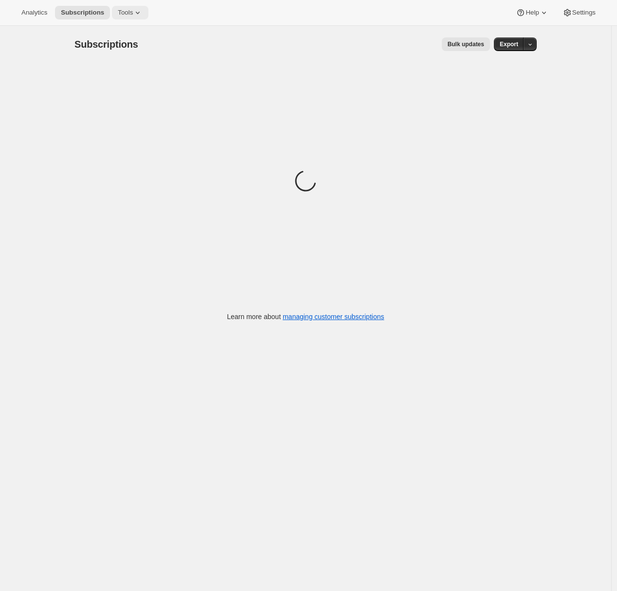
click at [129, 12] on span "Tools" at bounding box center [125, 13] width 15 height 8
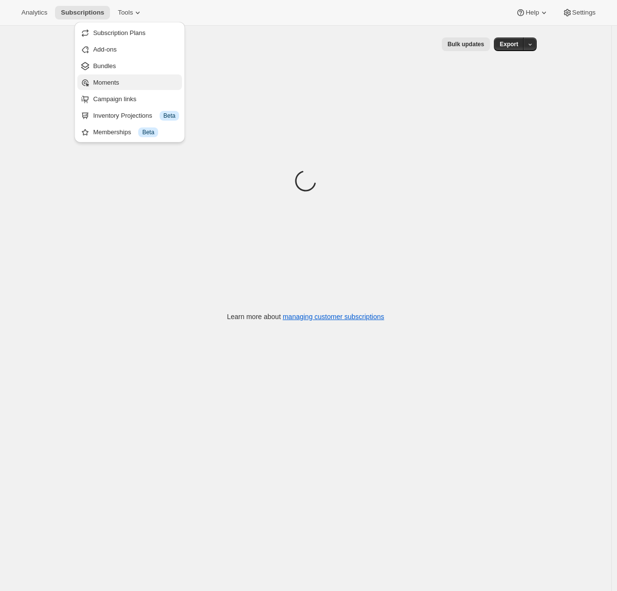
click at [112, 84] on span "Moments" at bounding box center [106, 82] width 26 height 7
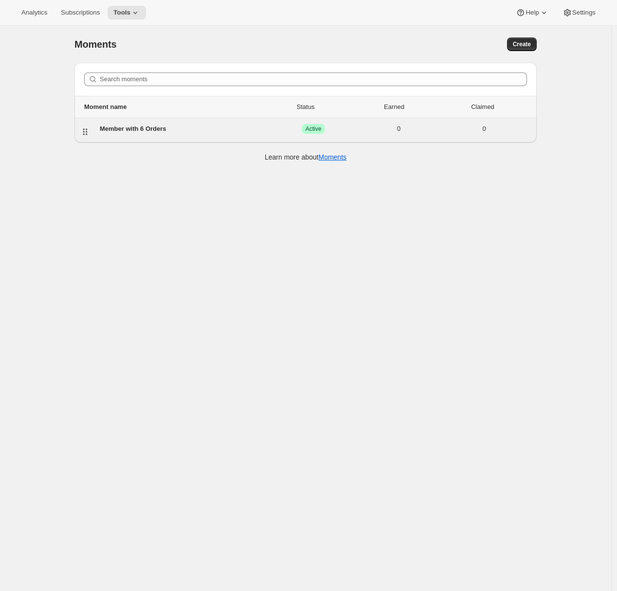
click at [124, 128] on div "Member with 6 Orders" at bounding box center [185, 129] width 171 height 10
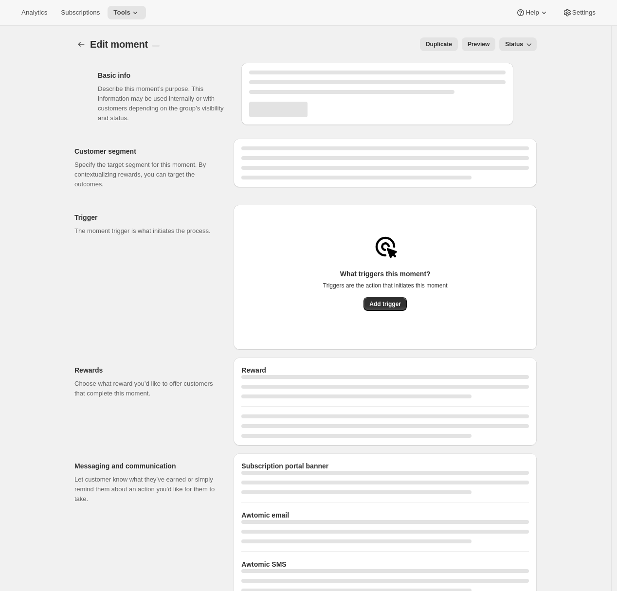
select select "FIXED_AMOUNT"
